Goal: Complete application form

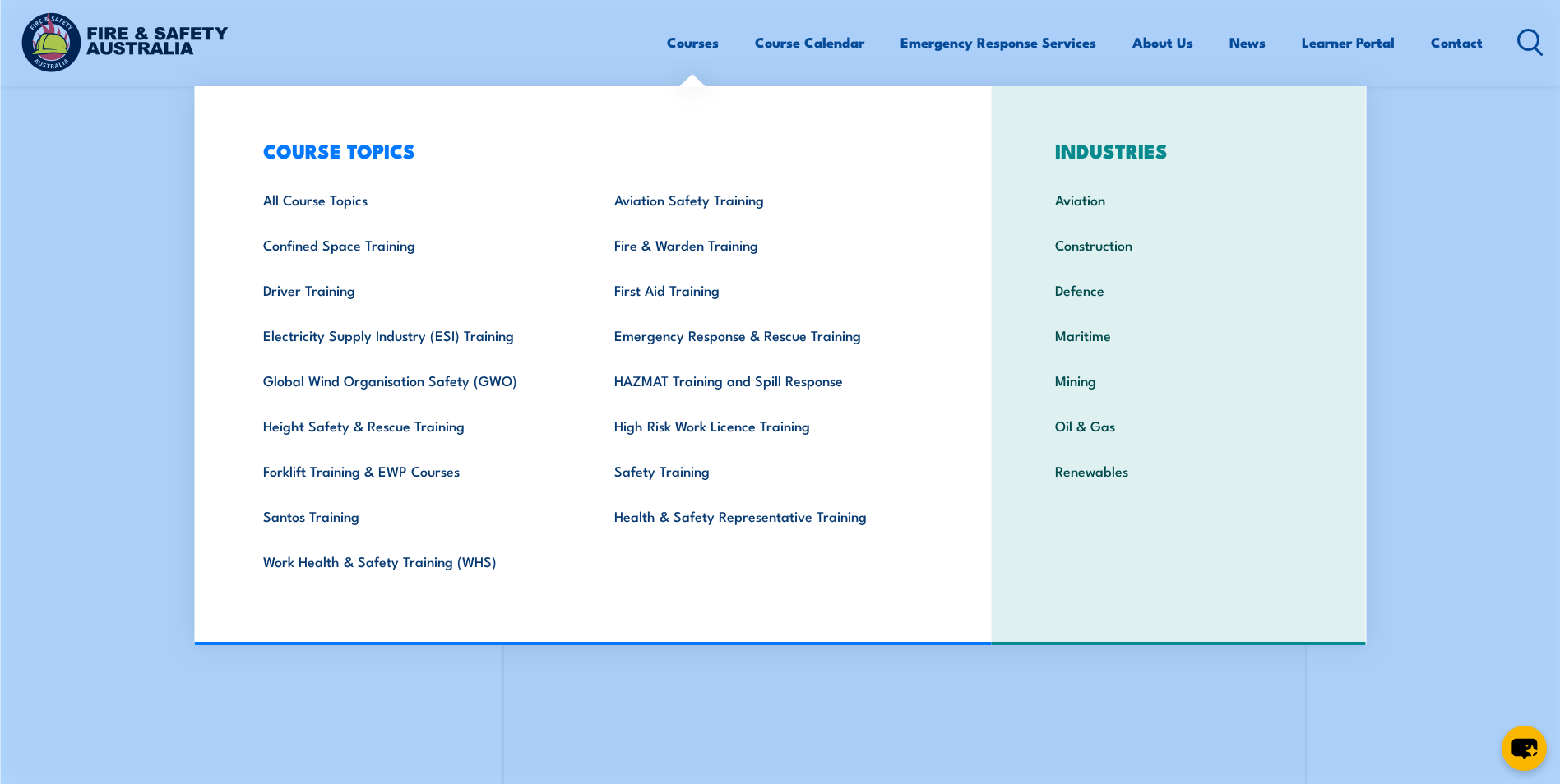
scroll to position [439, 0]
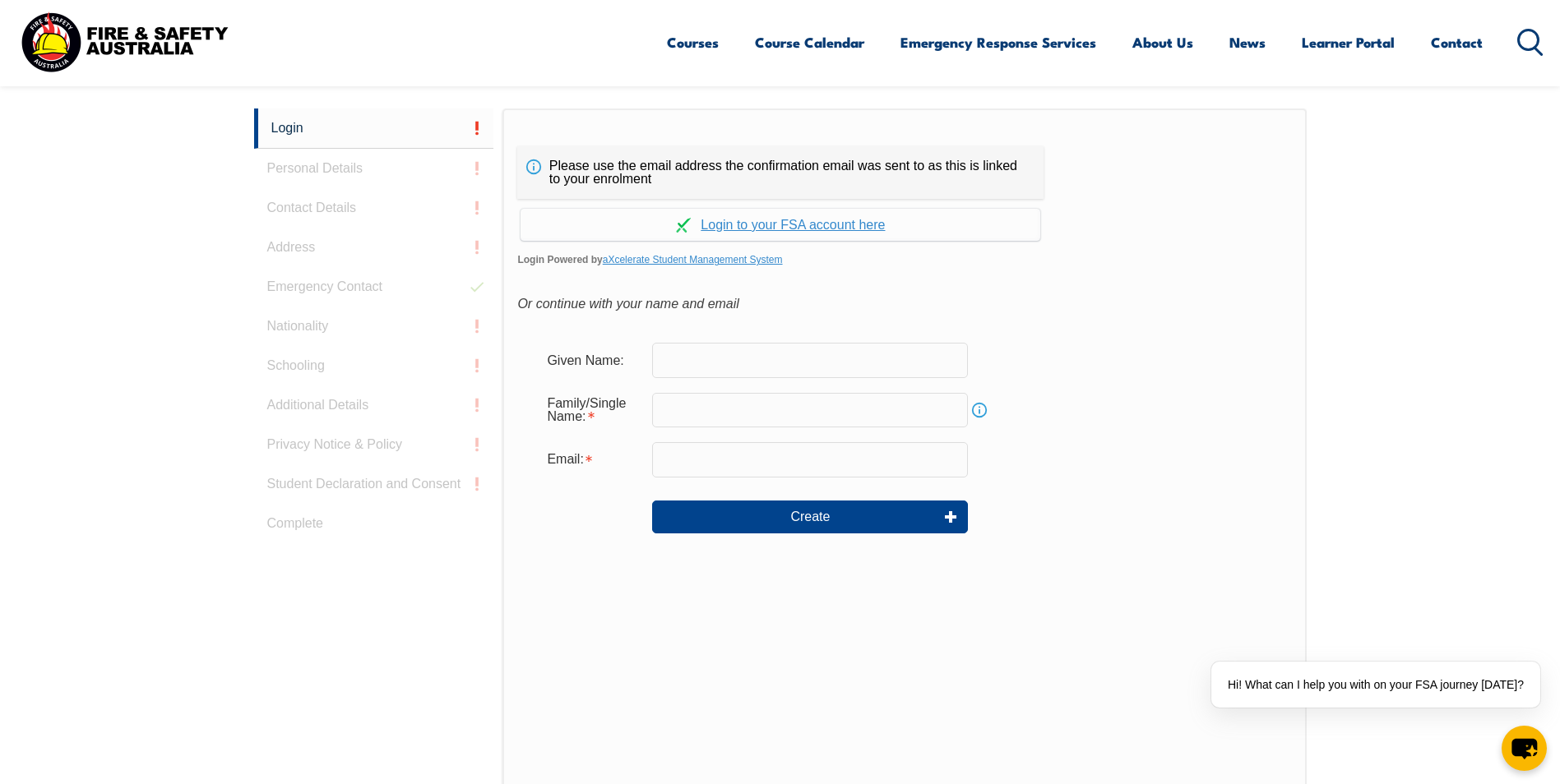
click at [1457, 132] on section "Login Personal Details Contact Details Address Emergency Contact Nationality Sc…" at bounding box center [780, 506] width 1560 height 947
click at [707, 366] on input "text" at bounding box center [810, 359] width 316 height 34
type input "Kiran"
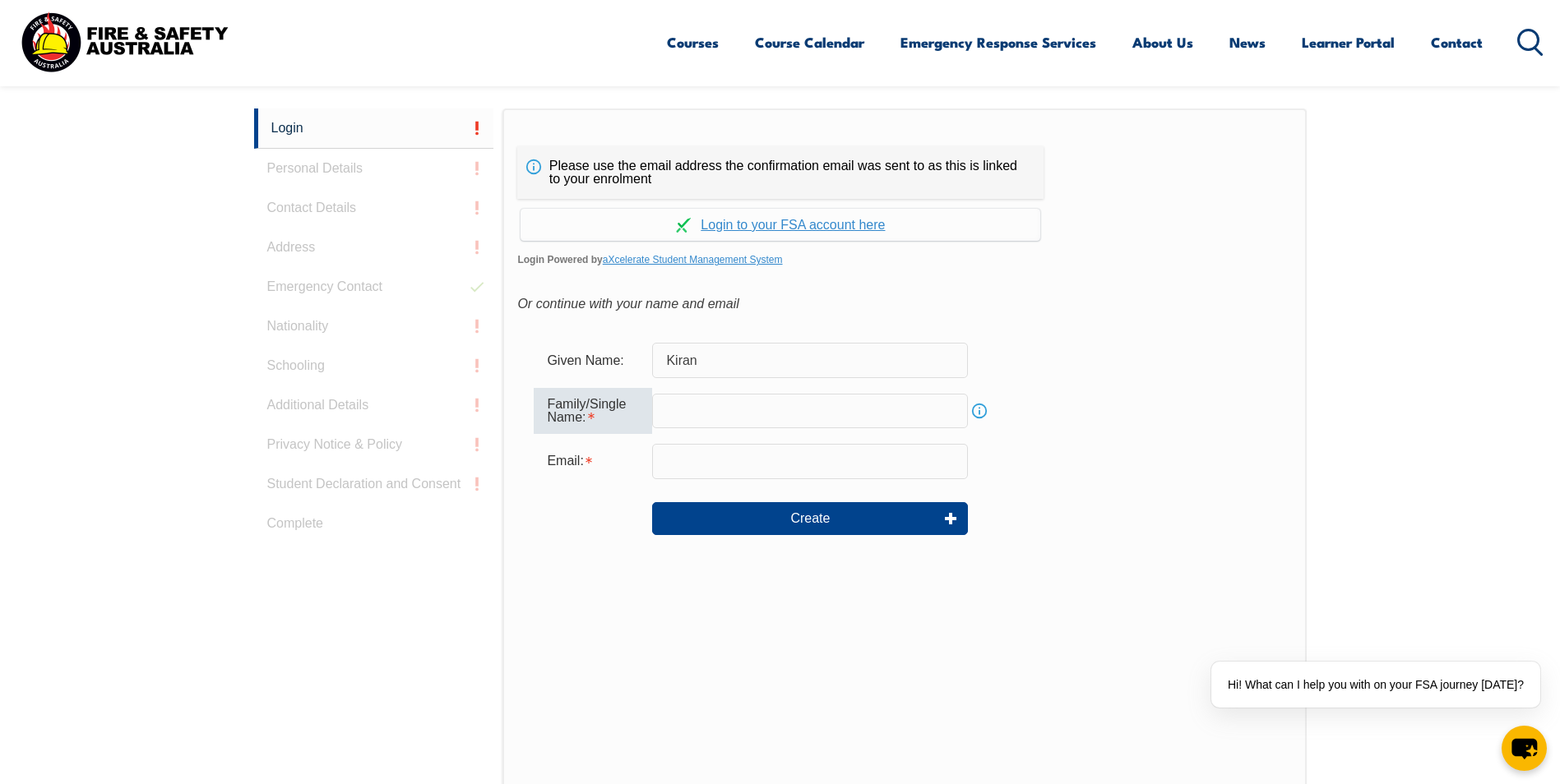
click at [688, 404] on input "text" at bounding box center [810, 410] width 316 height 34
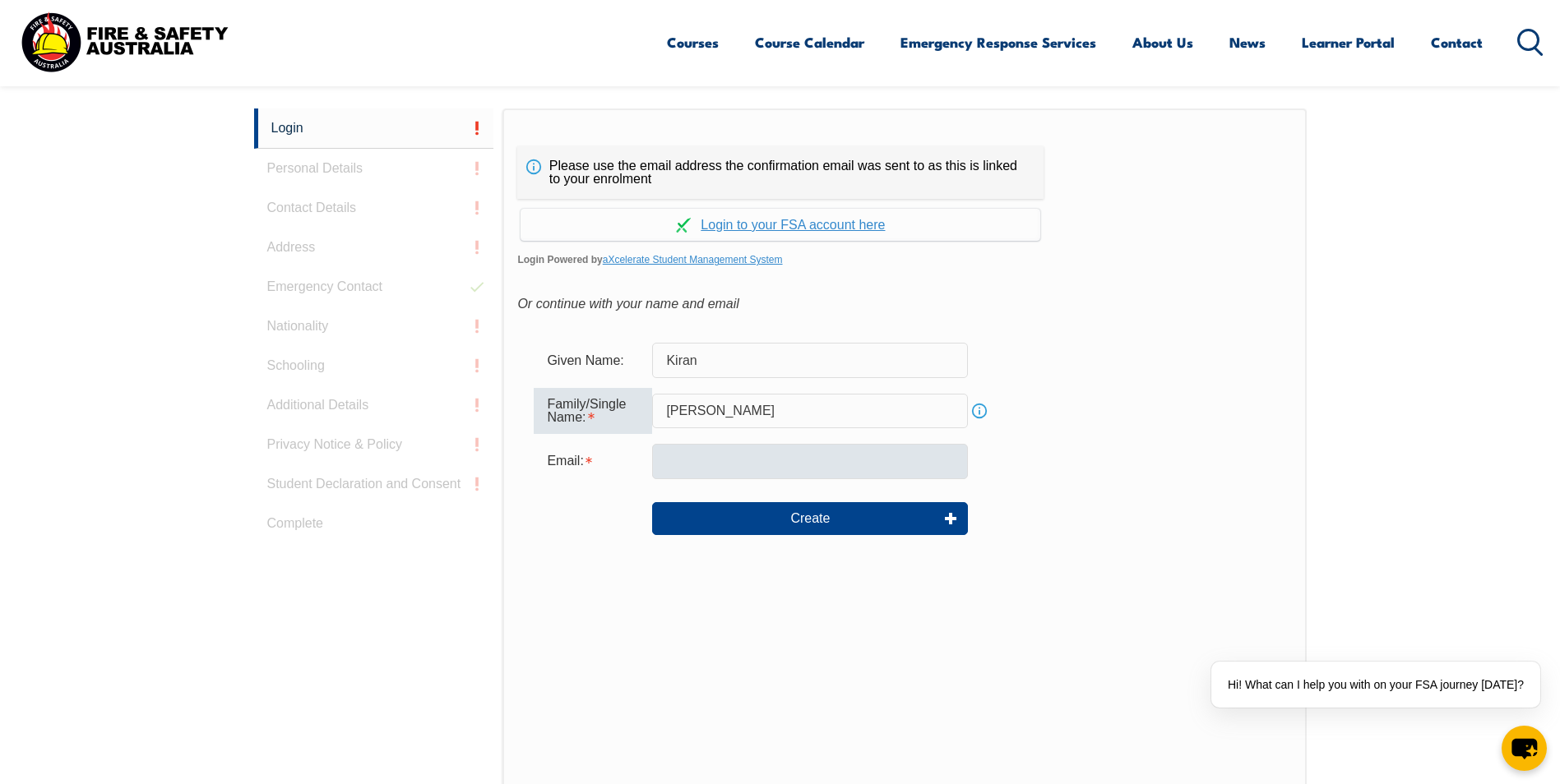
type input "Patel"
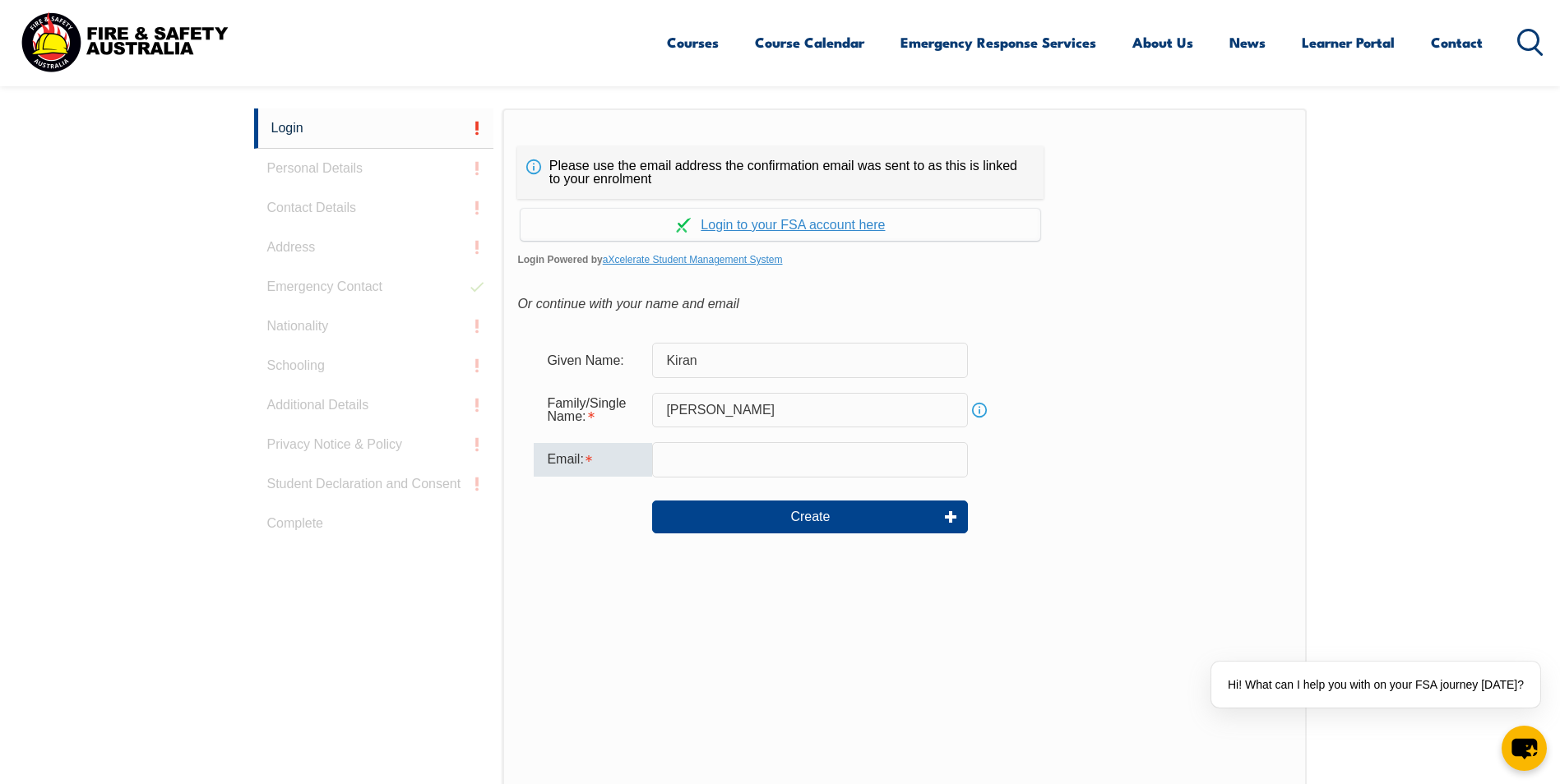
click at [691, 465] on input "email" at bounding box center [810, 459] width 316 height 34
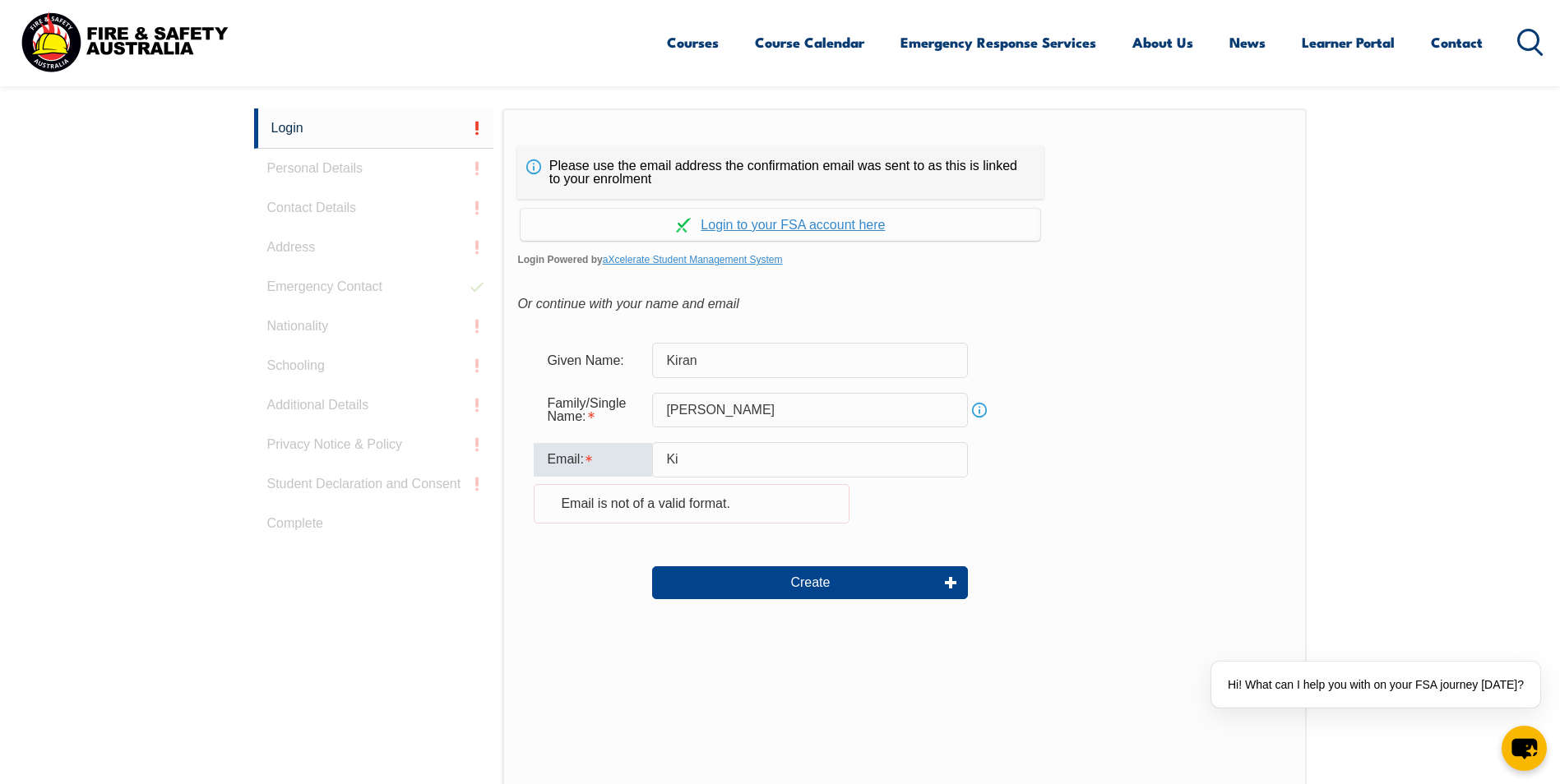
type input "K"
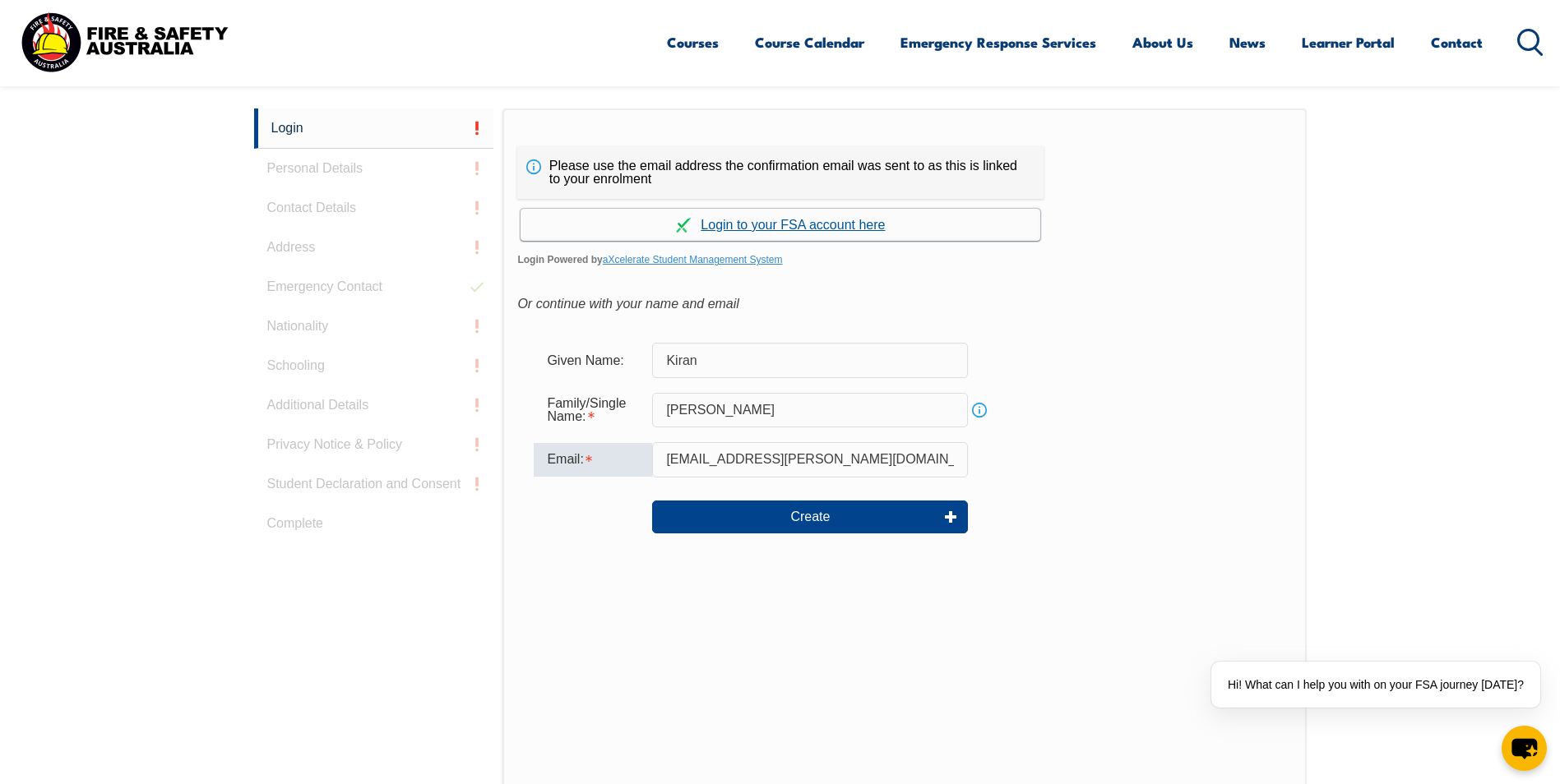
type input "kiran.patel@sigmahealthcare.com.au"
click at [777, 222] on link "Continue with aXcelerate" at bounding box center [780, 224] width 520 height 32
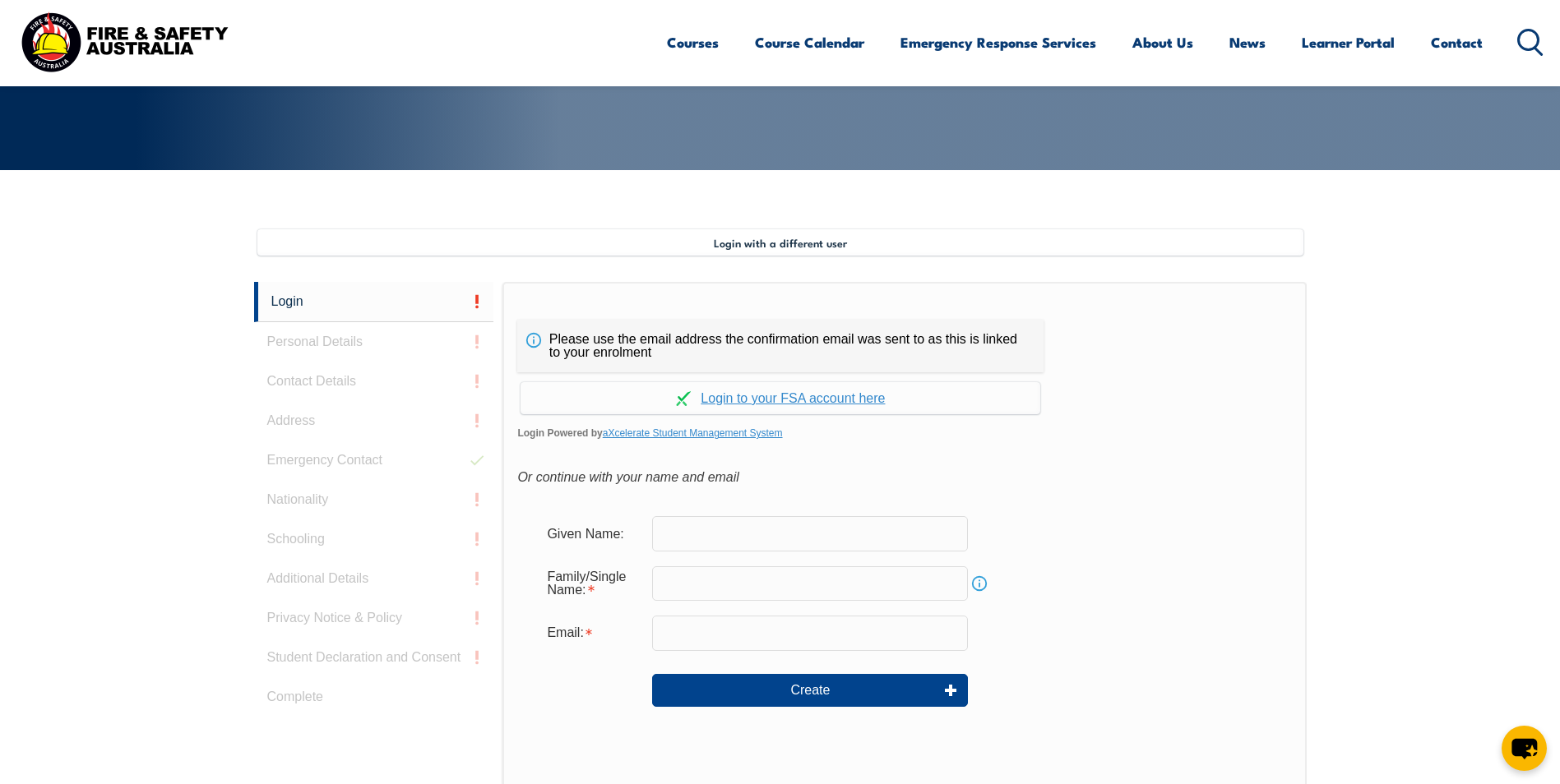
scroll to position [440, 0]
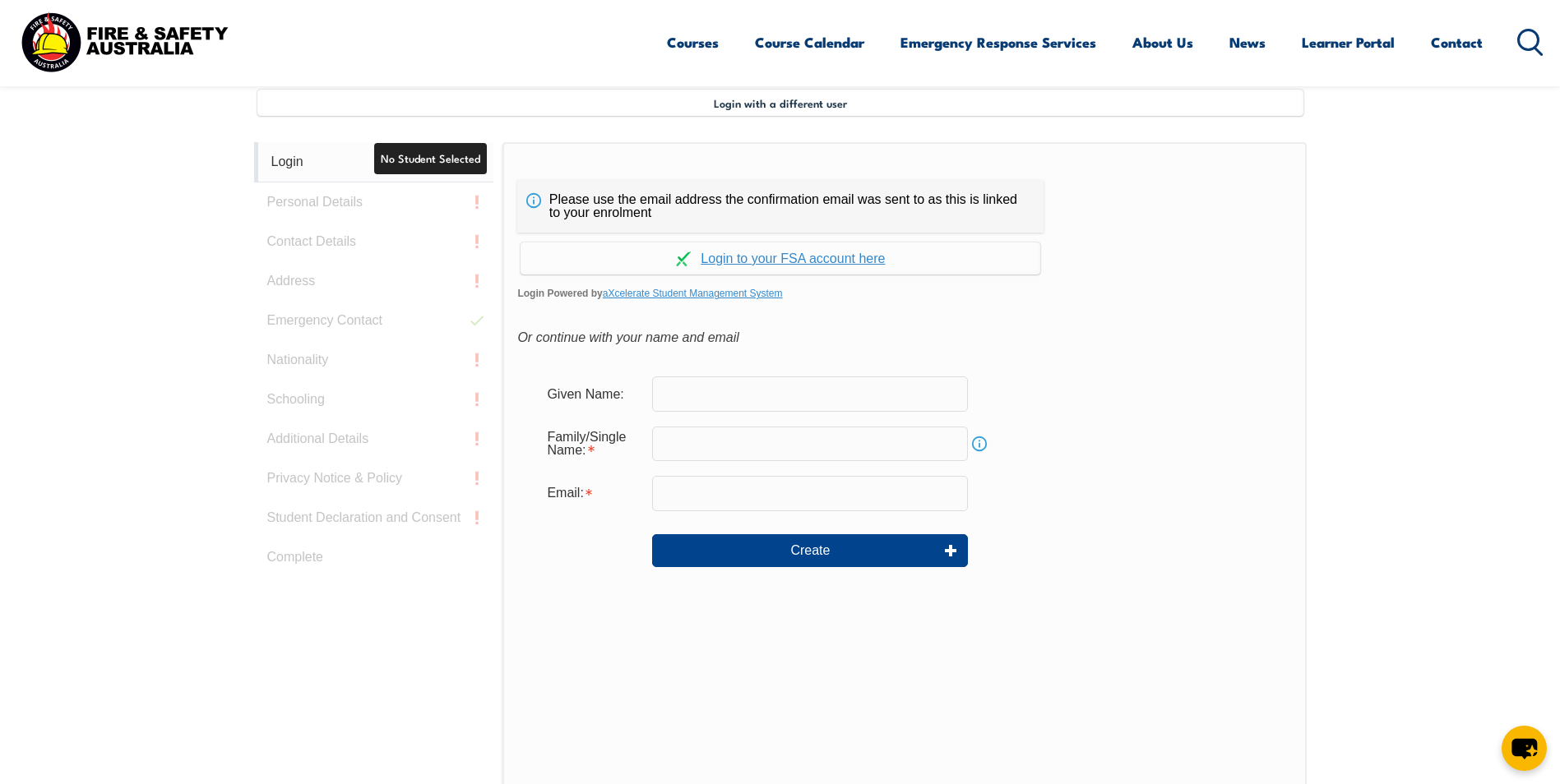
click at [288, 163] on link "Login" at bounding box center [374, 163] width 240 height 41
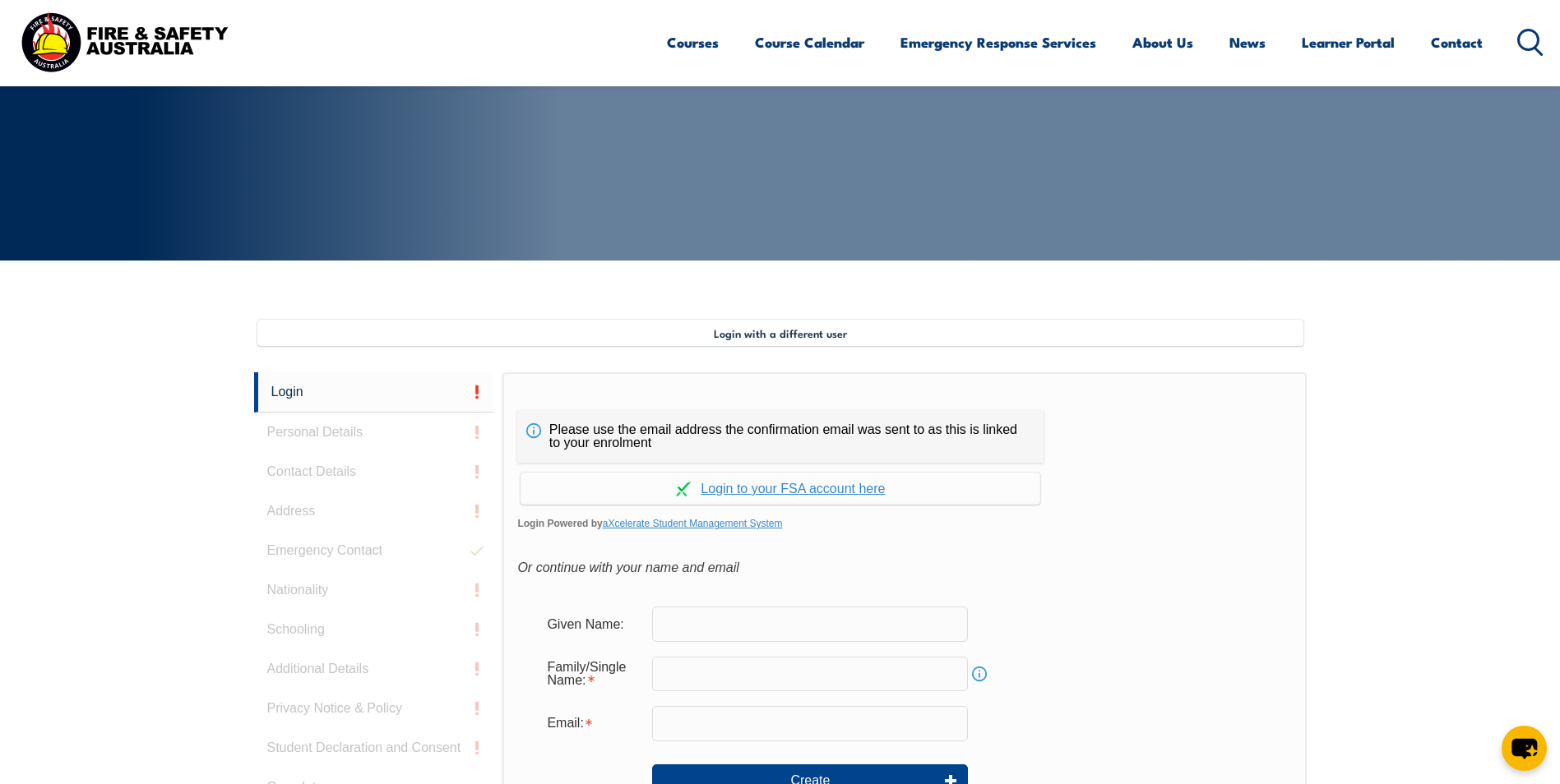
scroll to position [201, 0]
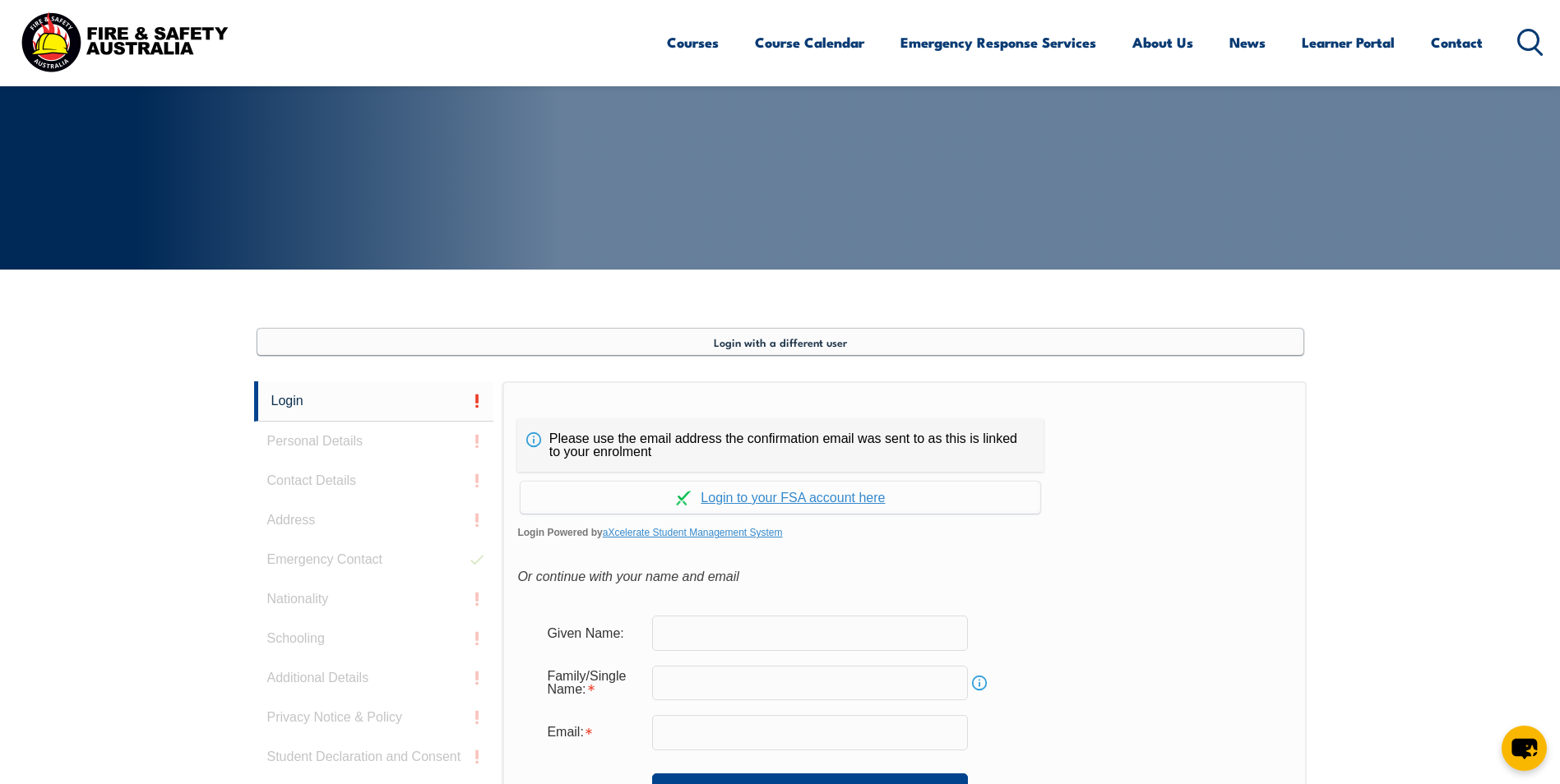
click at [797, 344] on span "Login with a different user" at bounding box center [780, 342] width 133 height 13
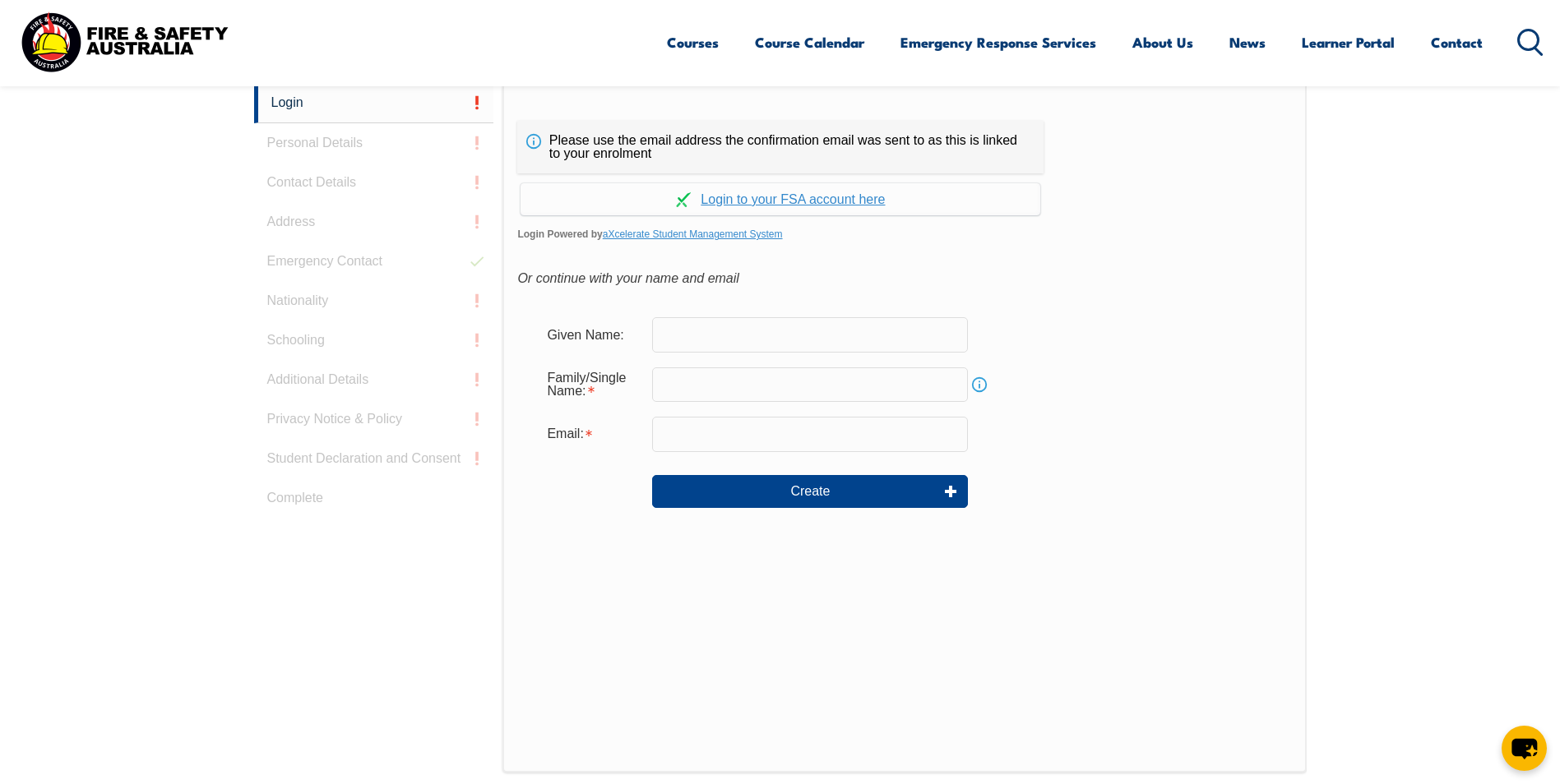
scroll to position [492, 0]
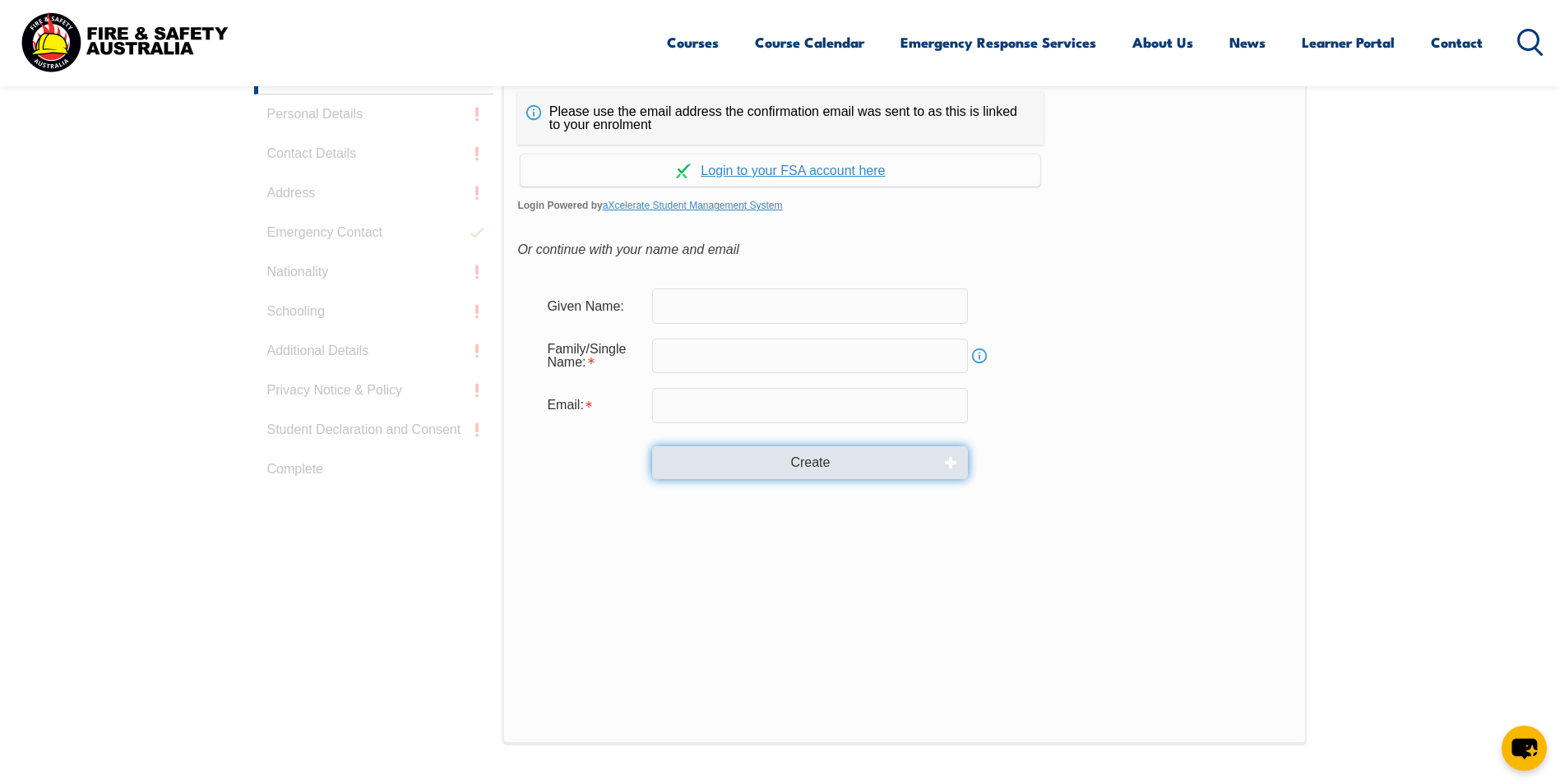
click at [944, 461] on button "Create" at bounding box center [810, 463] width 316 height 33
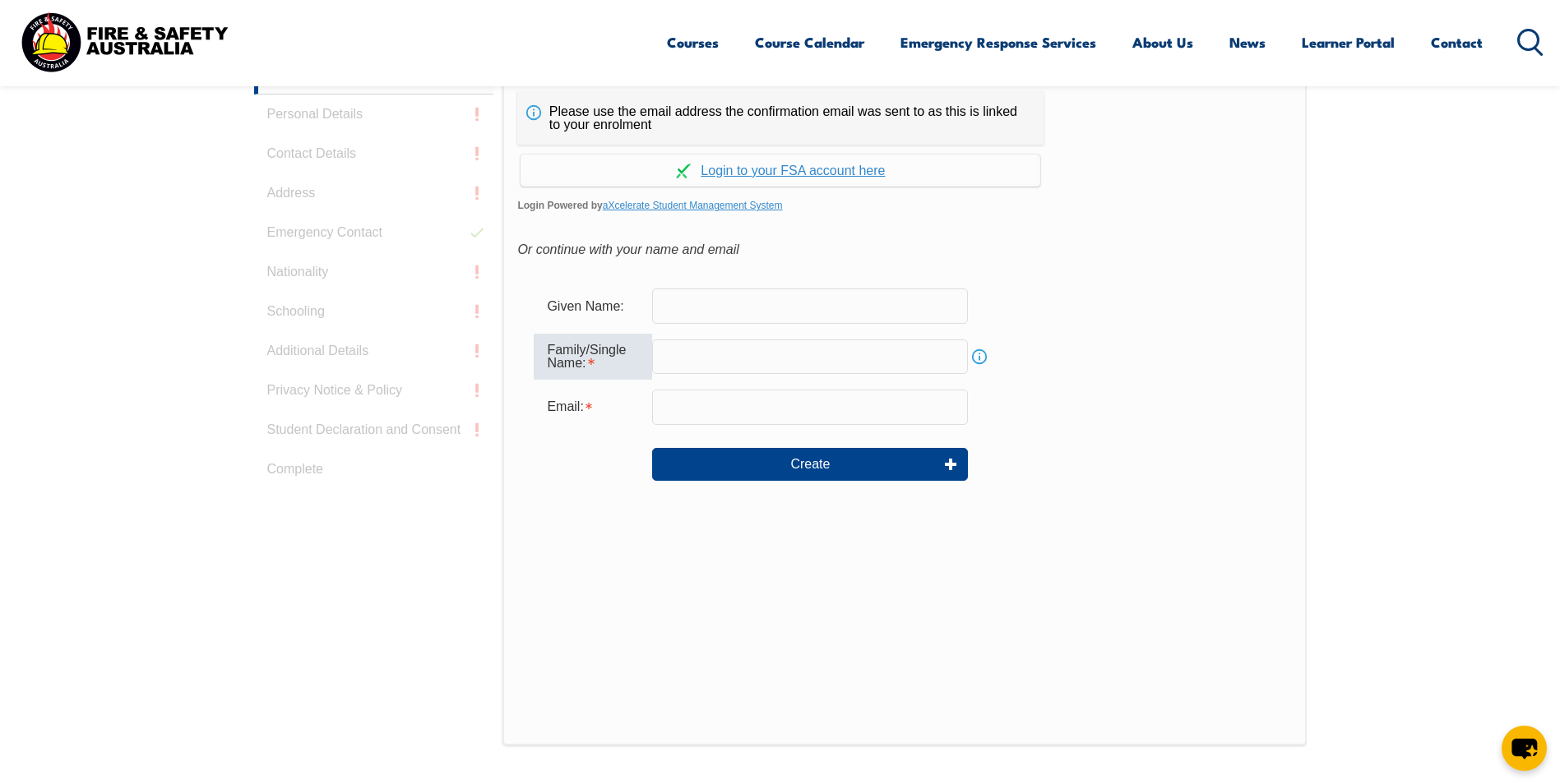
click at [1039, 452] on div "Create" at bounding box center [904, 464] width 741 height 59
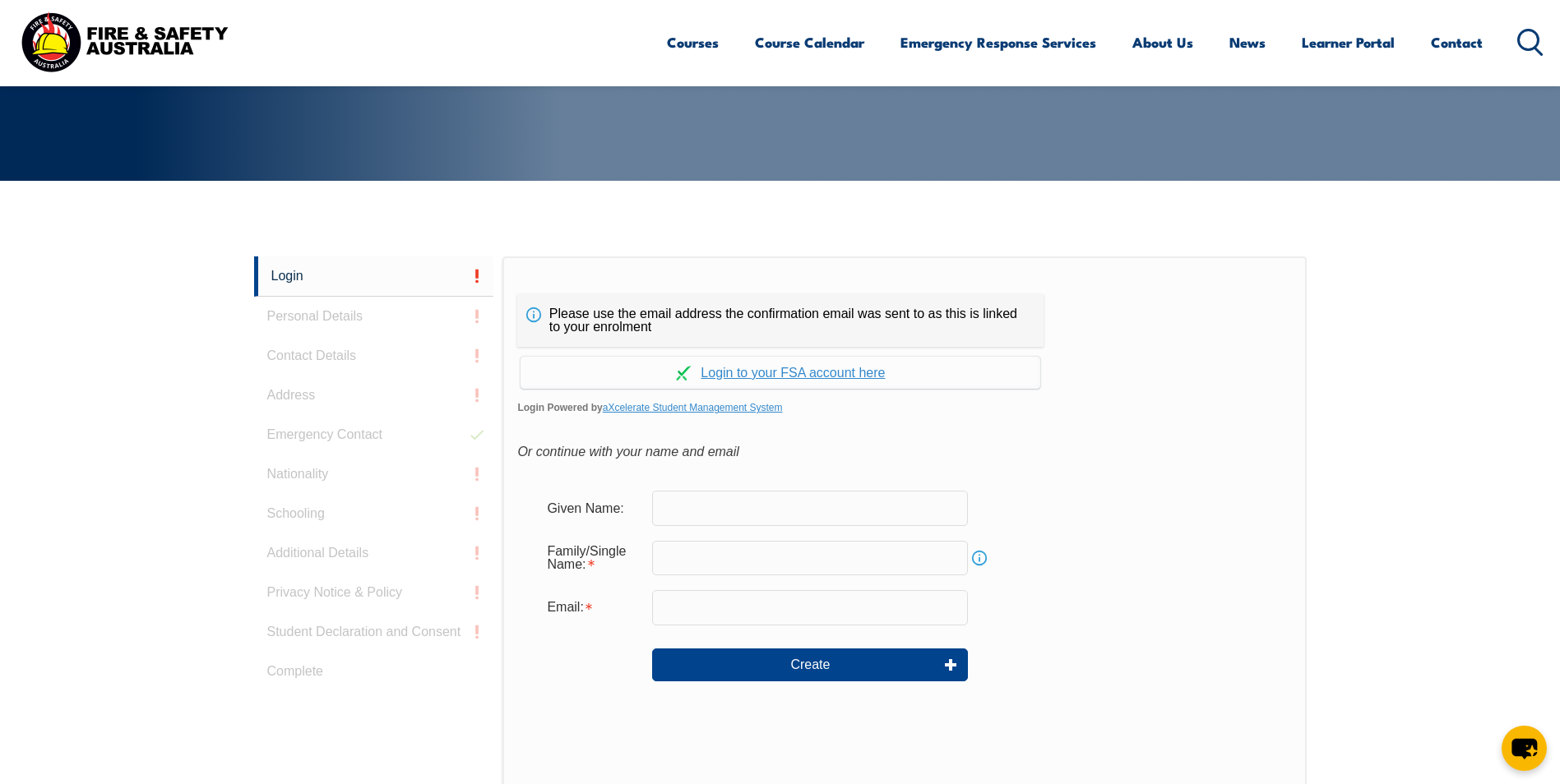
scroll to position [329, 0]
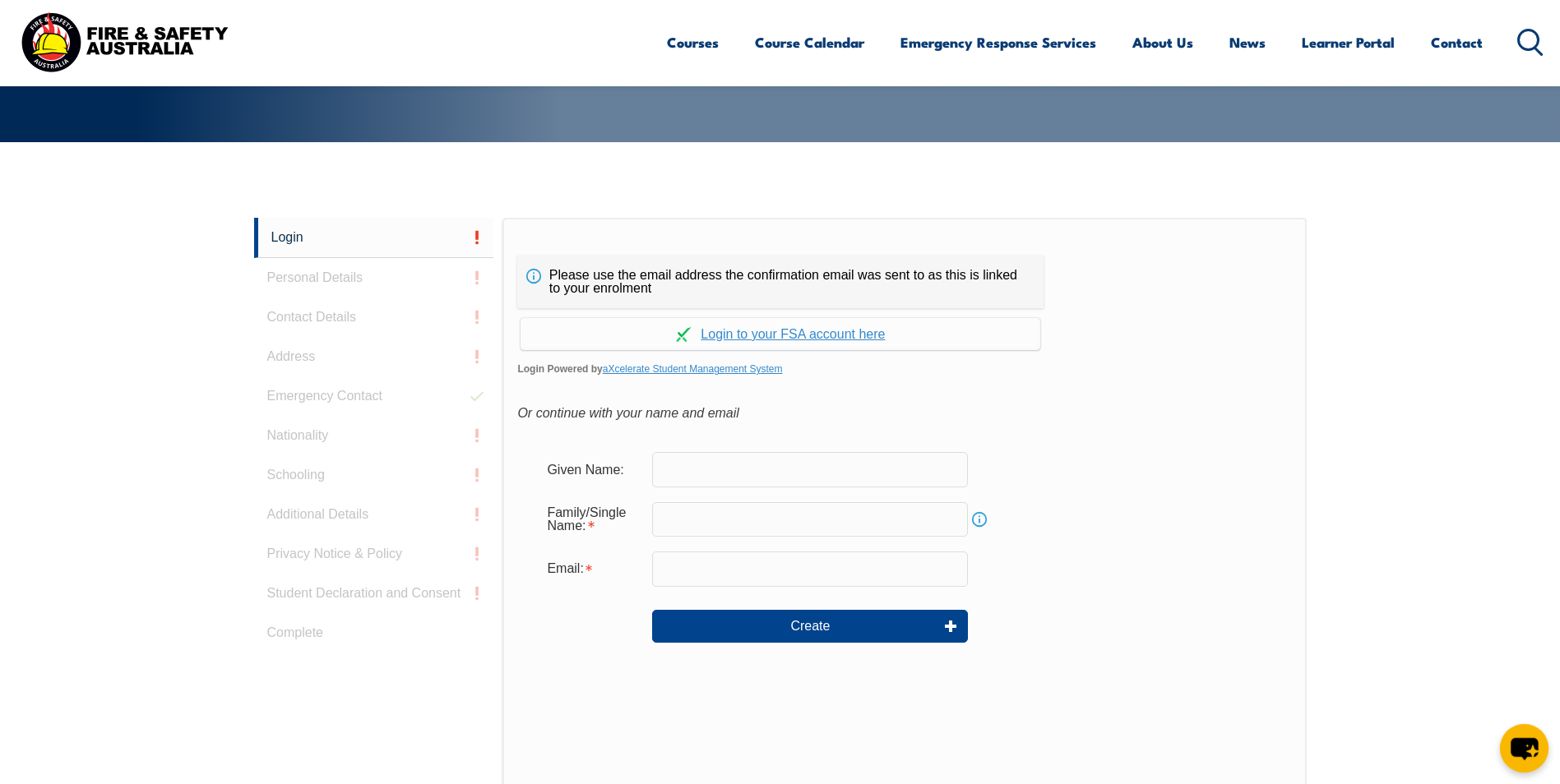
click at [1532, 754] on icon "chat-button" at bounding box center [1524, 748] width 49 height 49
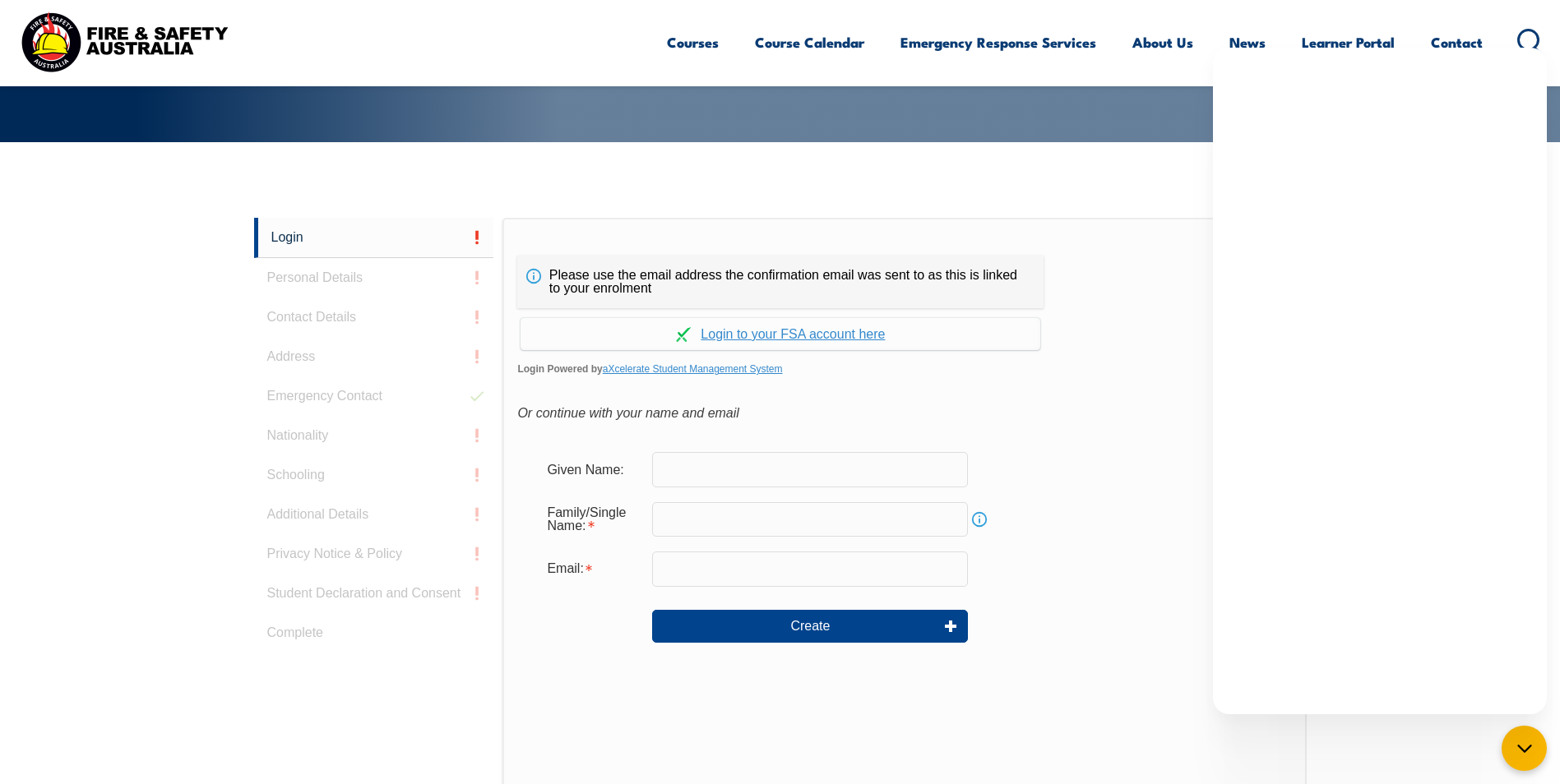
click at [1448, 46] on link "Contact" at bounding box center [1457, 42] width 52 height 43
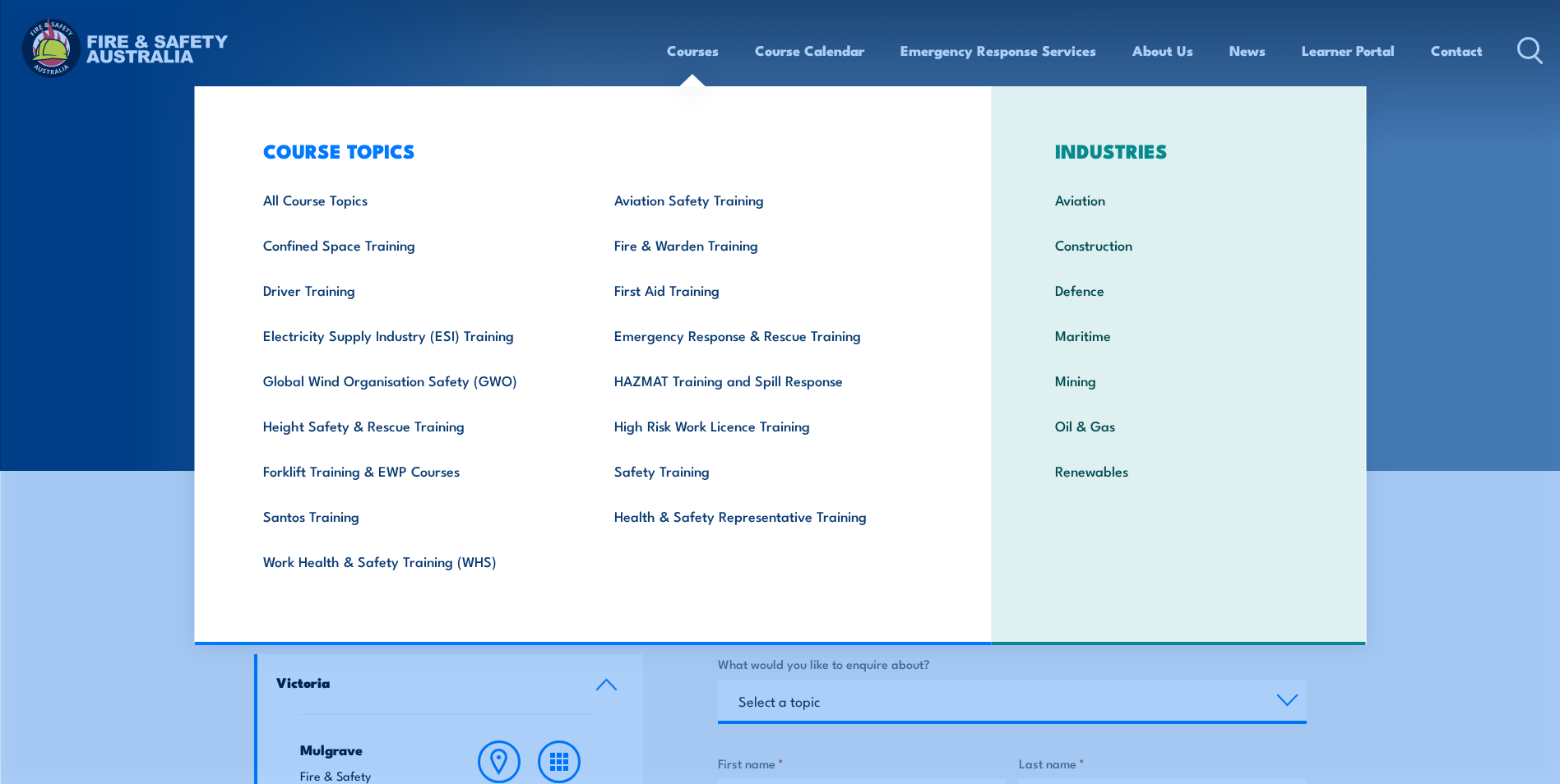
click at [695, 49] on link "Courses" at bounding box center [693, 50] width 52 height 43
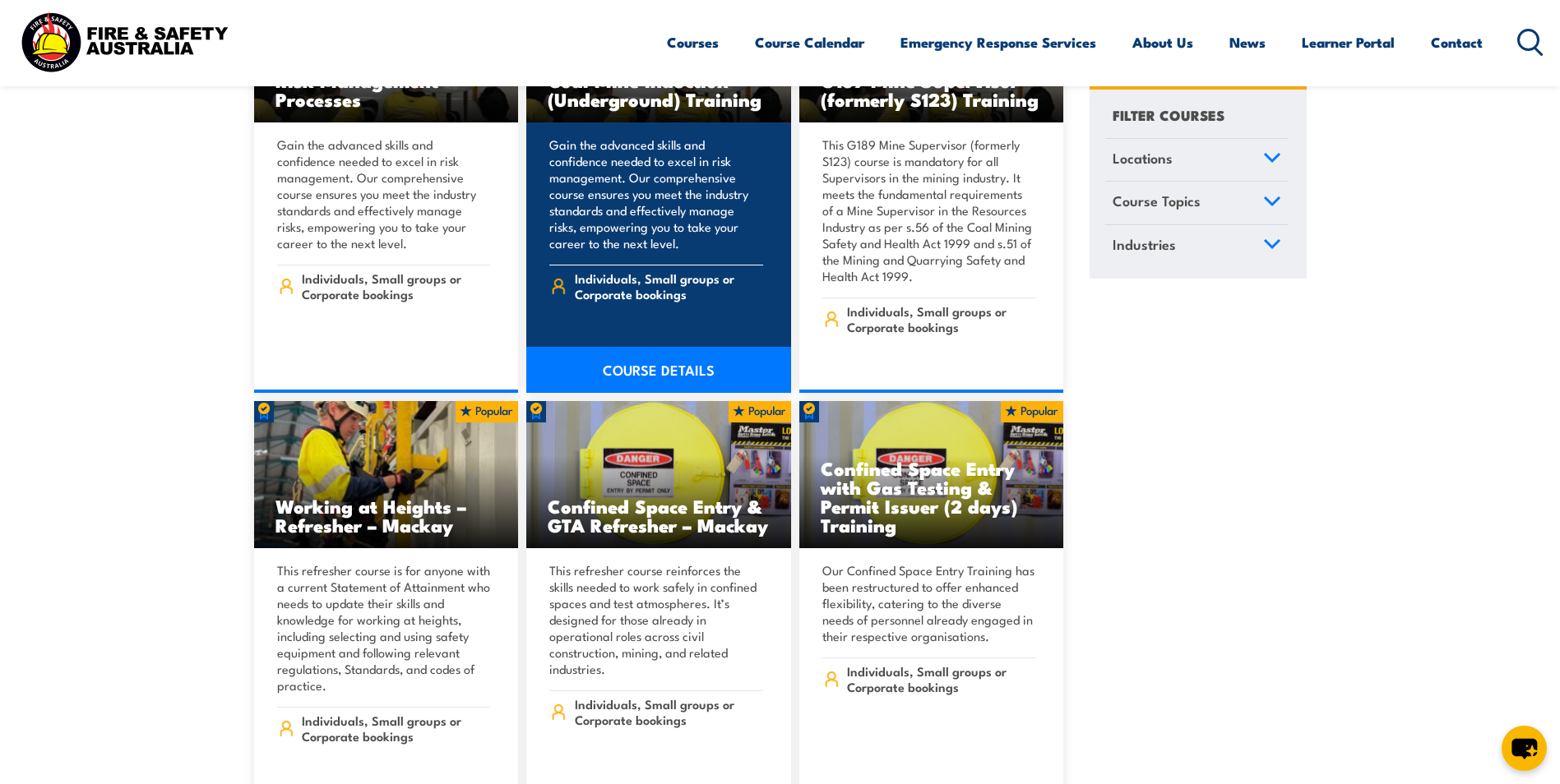
scroll to position [2549, 0]
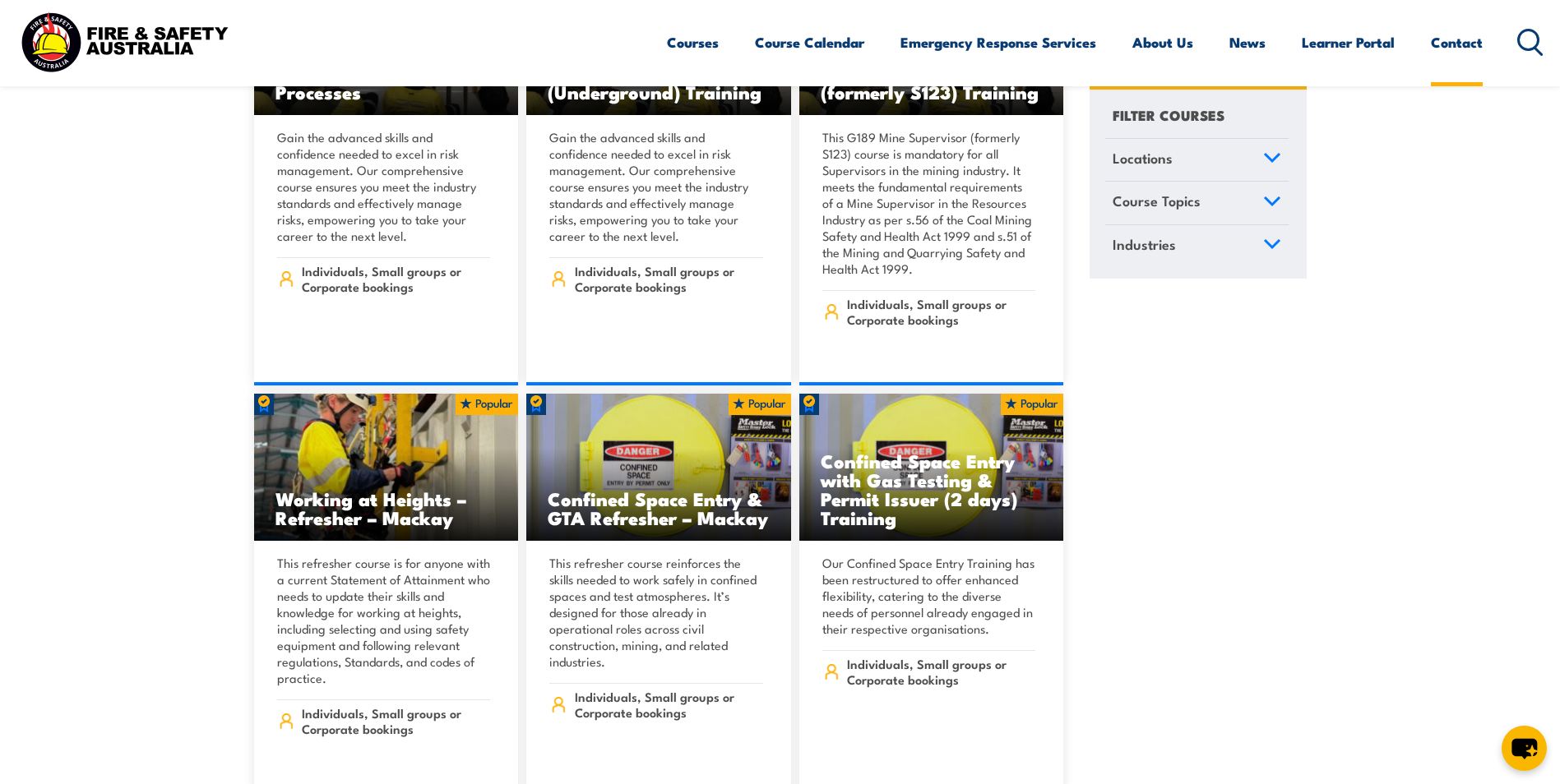
click at [1458, 44] on link "Contact" at bounding box center [1457, 42] width 52 height 43
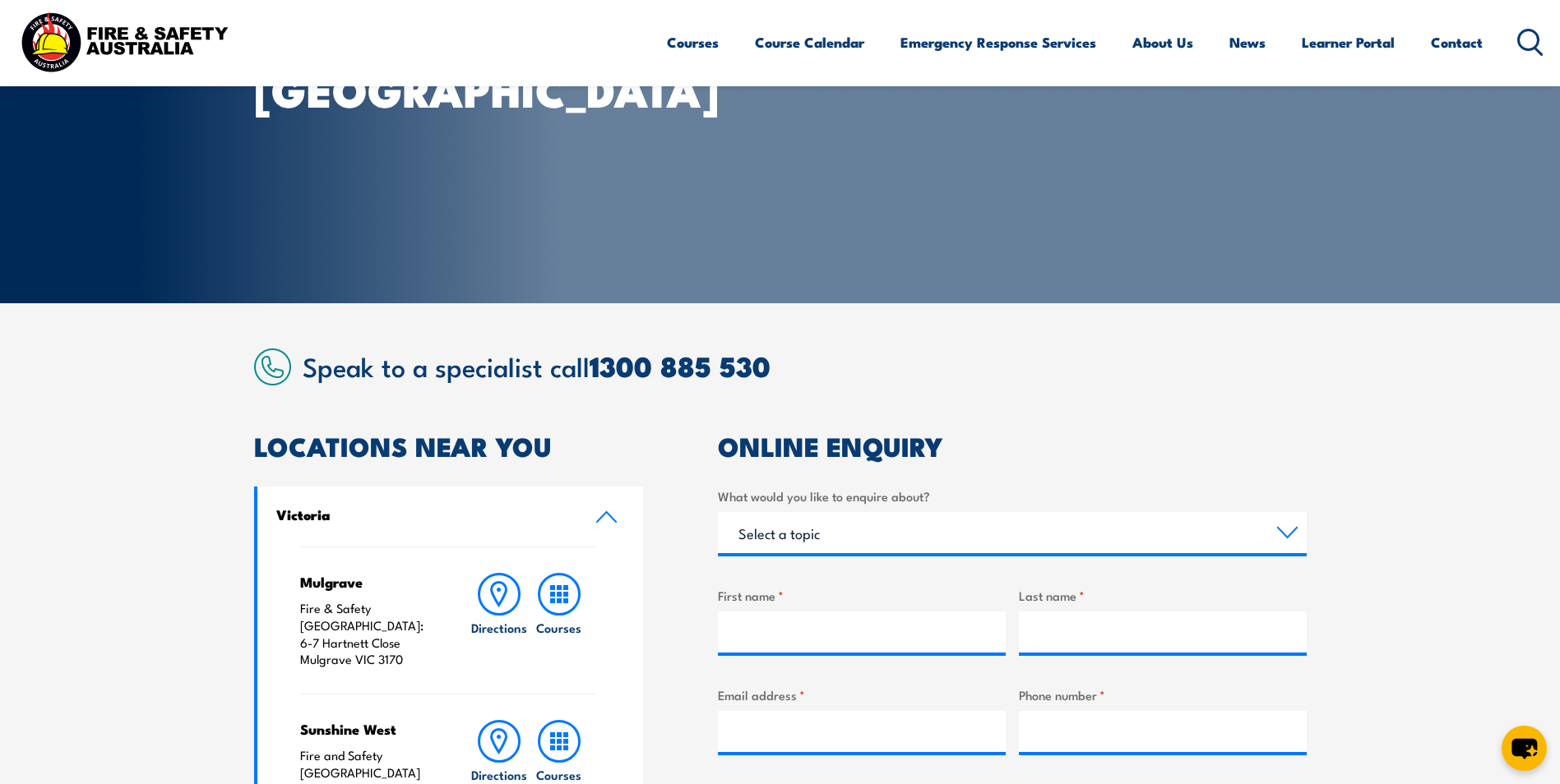
scroll to position [164, 0]
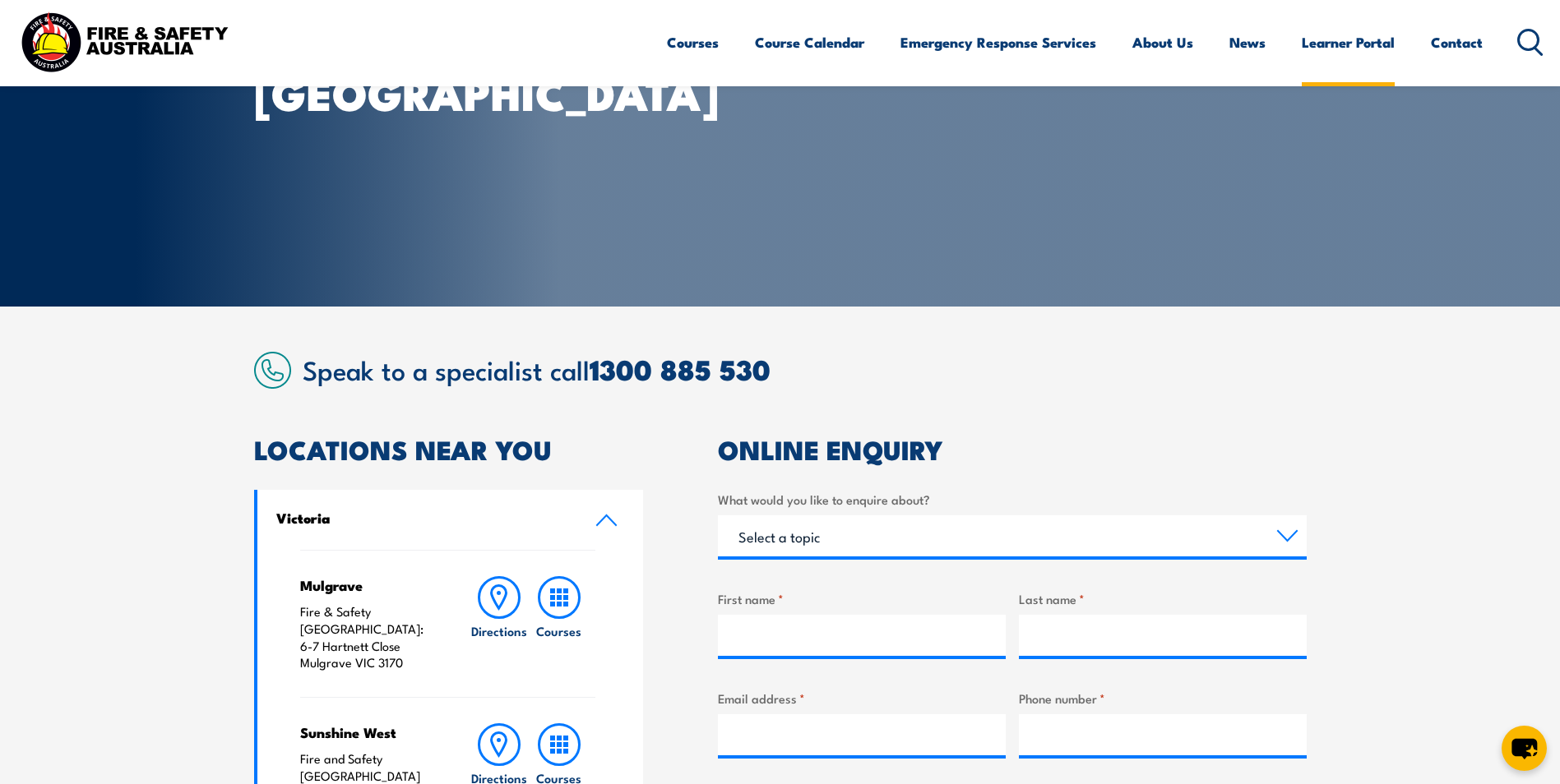
click at [1336, 42] on link "Learner Portal" at bounding box center [1348, 42] width 93 height 43
